Goal: Information Seeking & Learning: Stay updated

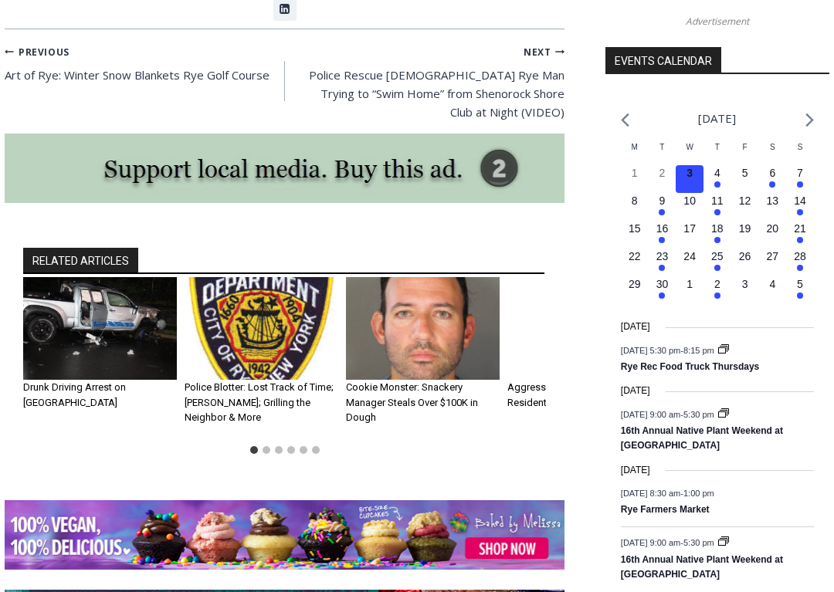
scroll to position [1677, 0]
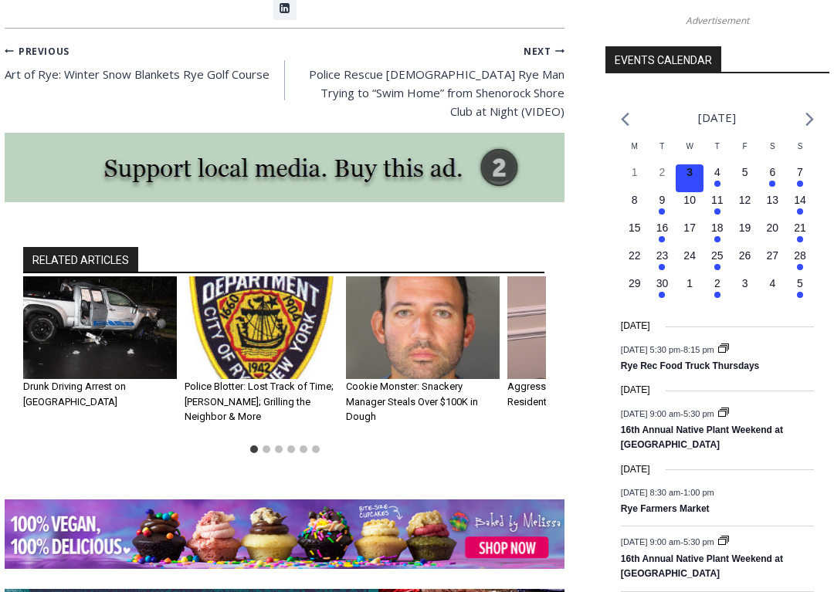
click at [83, 285] on img "1 of 6" at bounding box center [100, 328] width 154 height 103
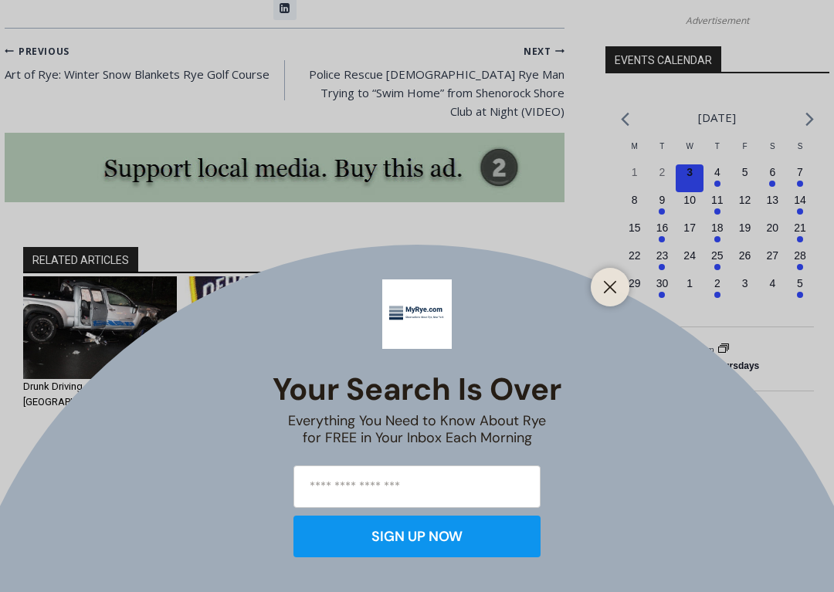
click at [84, 306] on div "Your Search is Over Everything You Need to Know About Rye for FREE in Your Inbo…" at bounding box center [417, 296] width 834 height 592
click at [120, 293] on div "Your Search is Over Everything You Need to Know About Rye for FREE in Your Inbo…" at bounding box center [417, 296] width 834 height 592
click at [109, 265] on div "Your Search is Over Everything You Need to Know About Rye for FREE in Your Inbo…" at bounding box center [417, 296] width 834 height 592
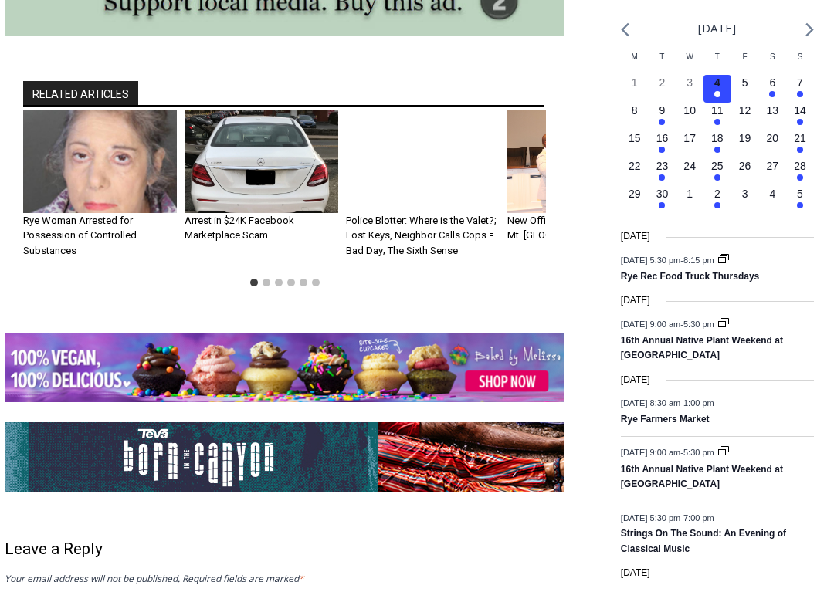
scroll to position [1773, 0]
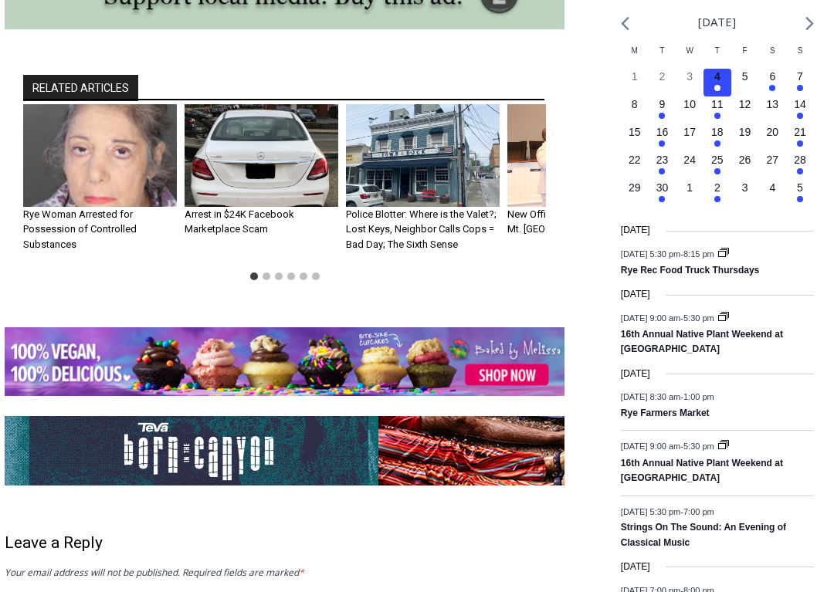
click at [83, 208] on link "Rye Woman Arrested for Possession of Controlled Substances" at bounding box center [79, 229] width 113 height 42
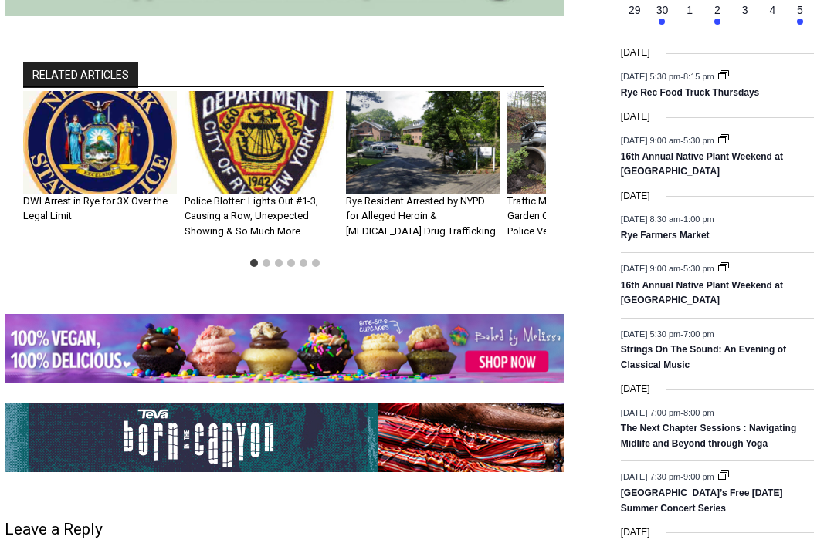
scroll to position [1934, 0]
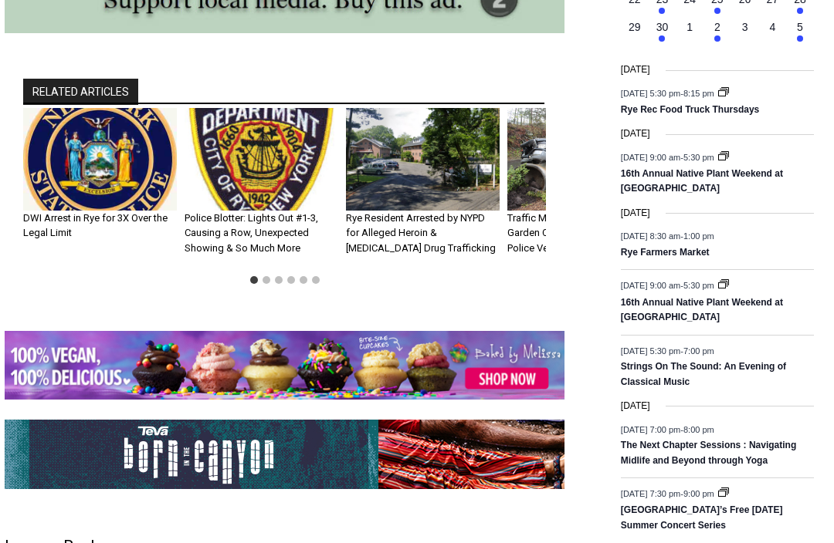
click at [431, 164] on img "3 of 6" at bounding box center [423, 159] width 154 height 103
